Goal: Find specific page/section: Find specific page/section

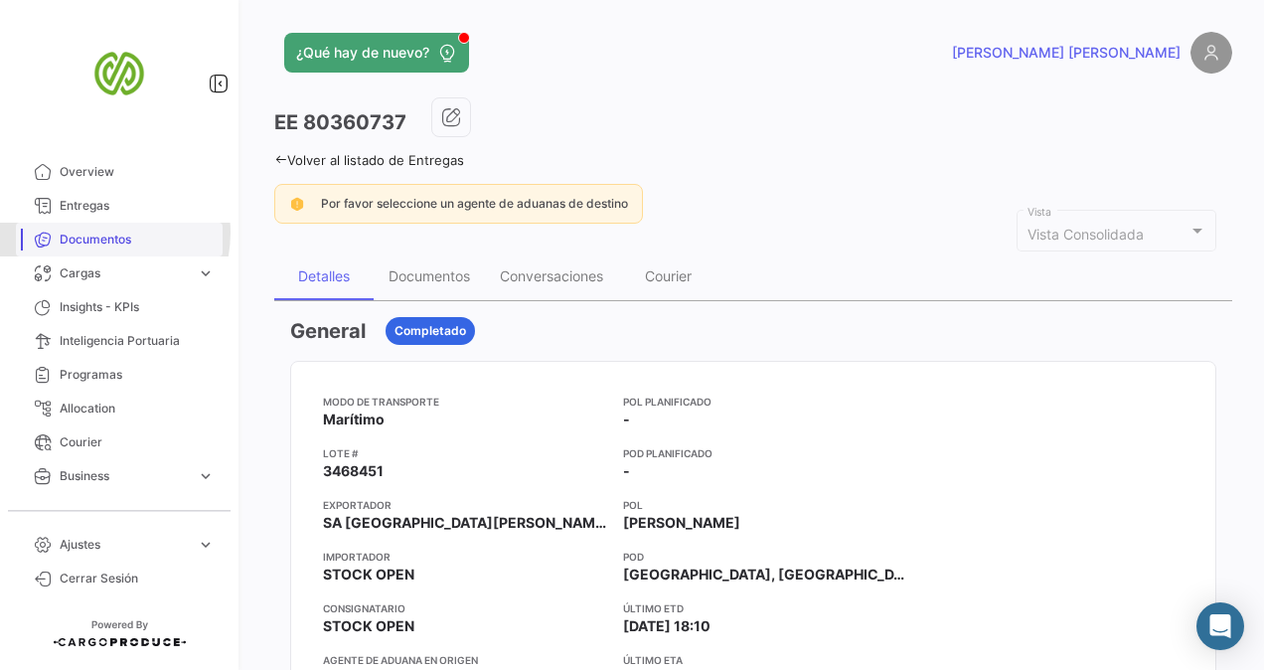
drag, startPoint x: 0, startPoint y: 0, endPoint x: 95, endPoint y: 233, distance: 251.4
click at [95, 233] on span "Documentos" at bounding box center [137, 240] width 155 height 18
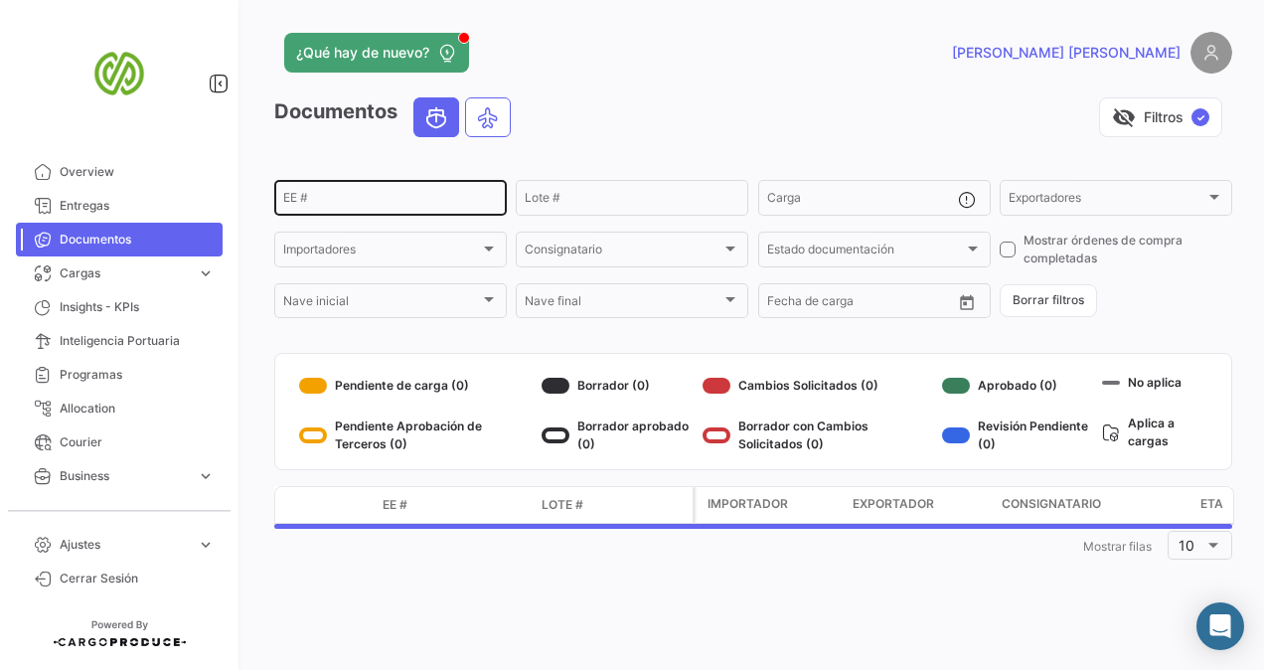
drag, startPoint x: 335, startPoint y: 193, endPoint x: 298, endPoint y: 193, distance: 36.8
click at [298, 193] on div "EE #" at bounding box center [390, 196] width 215 height 39
paste input "80356691"
type input "80356691"
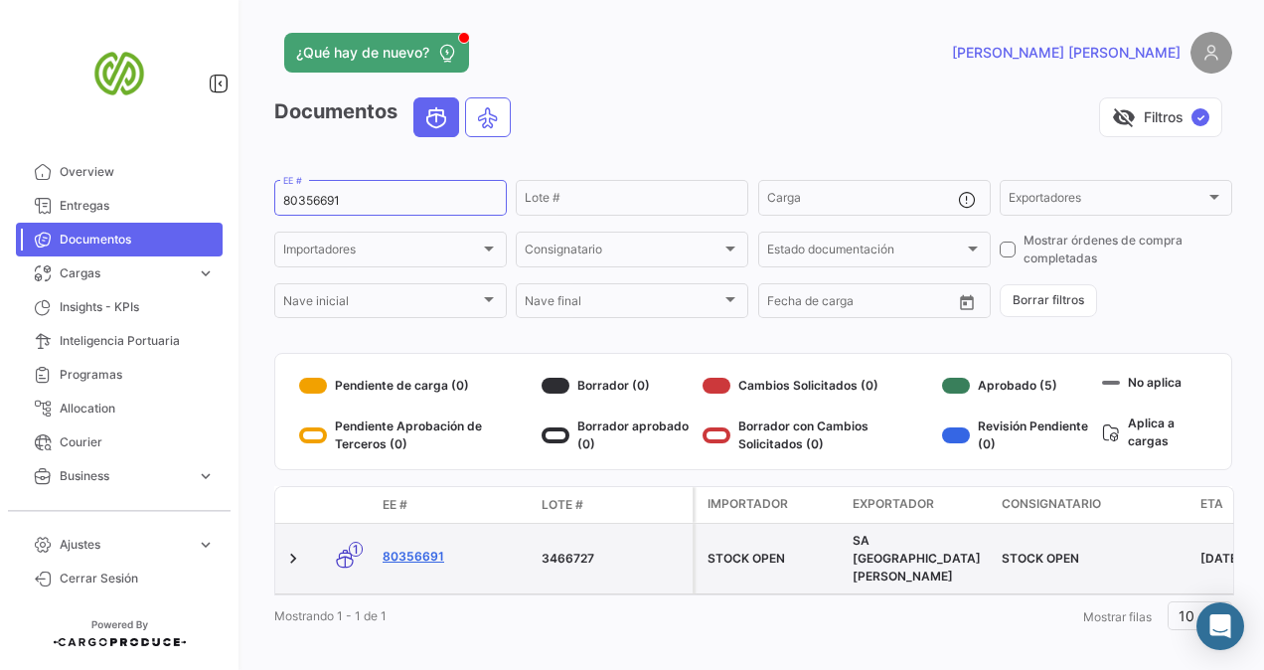
click at [398, 548] on link "80356691" at bounding box center [454, 557] width 143 height 18
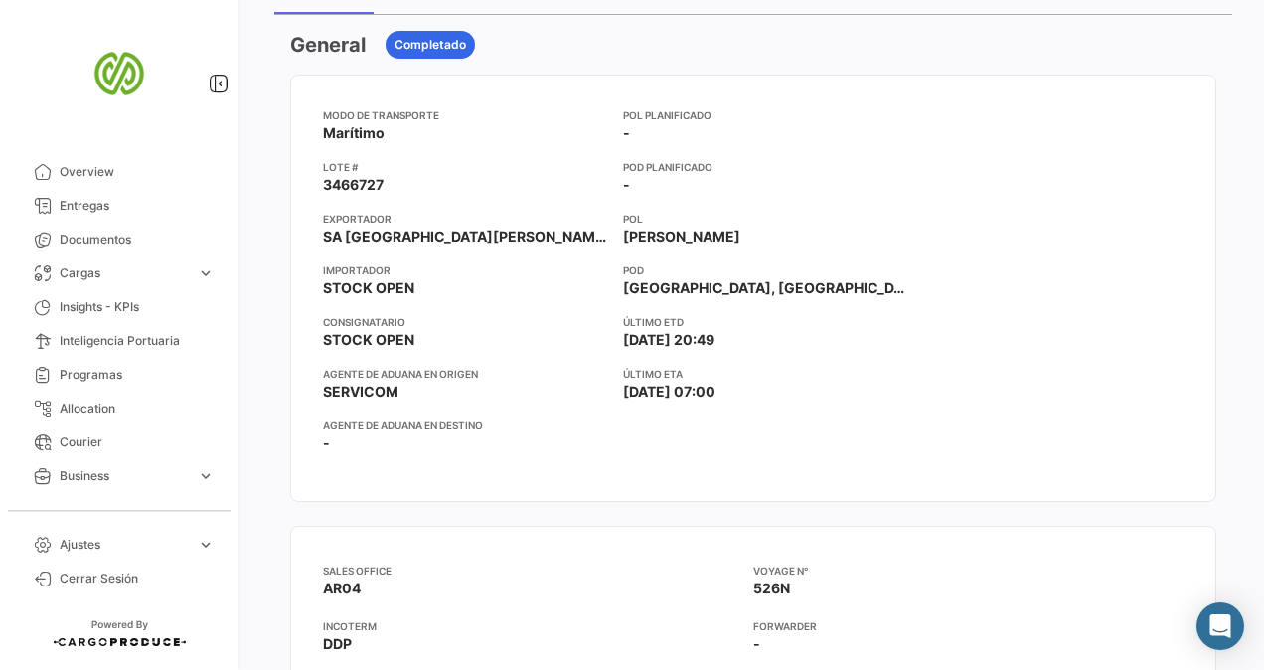
scroll to position [344, 0]
